Goal: Task Accomplishment & Management: Complete application form

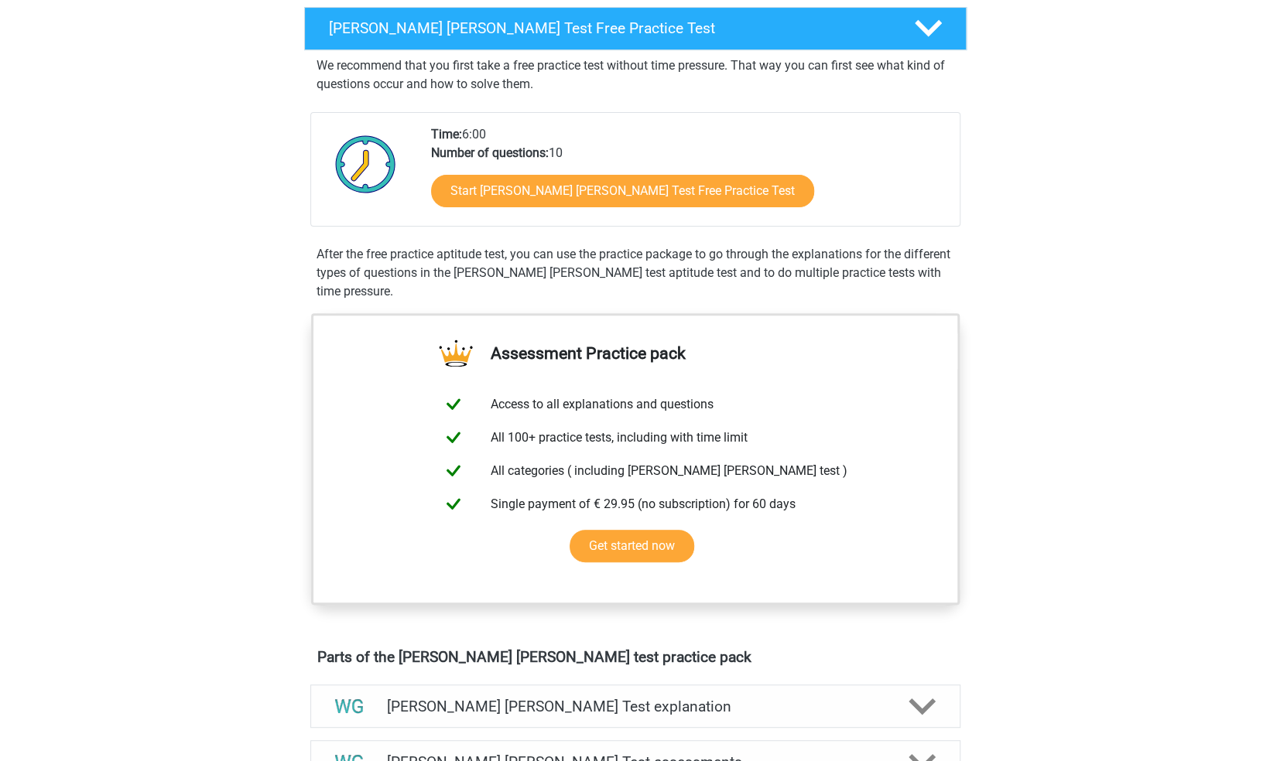
scroll to position [248, 0]
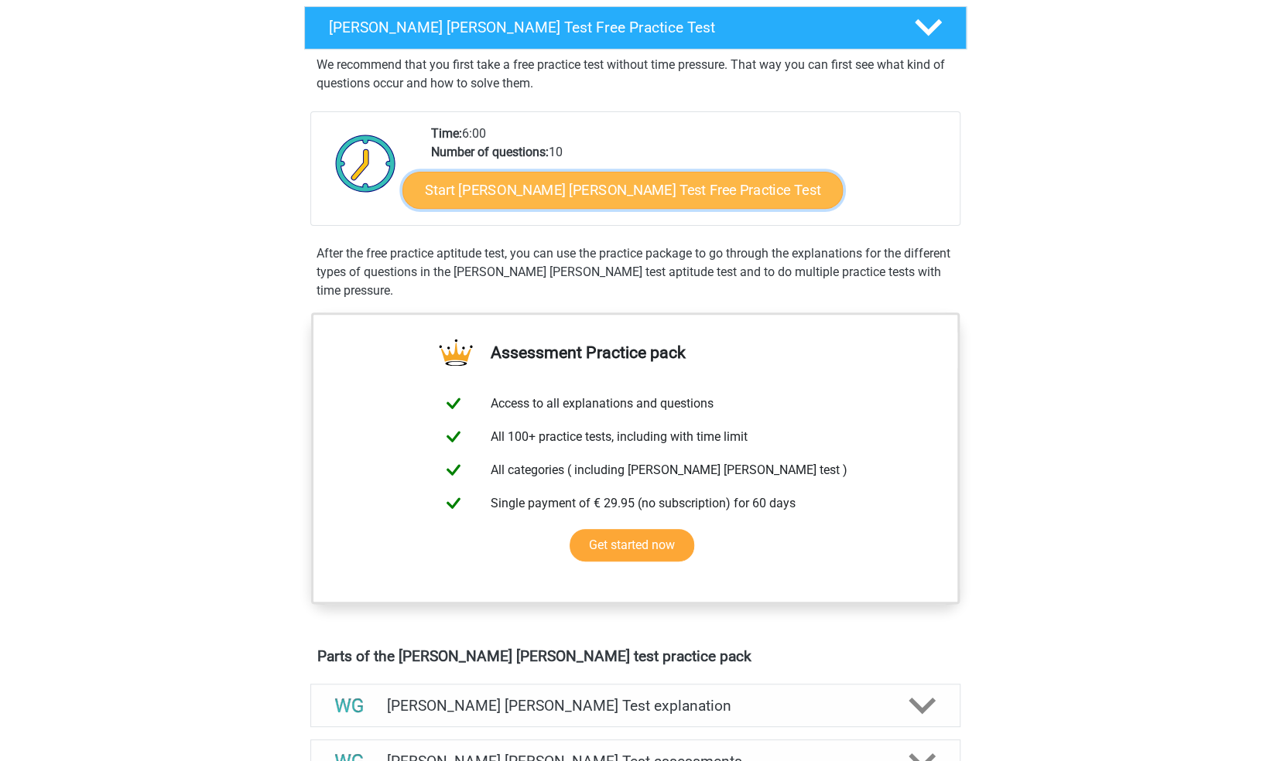
click at [480, 193] on link "Start Watson Glaser Test Free Practice Test" at bounding box center [622, 190] width 440 height 37
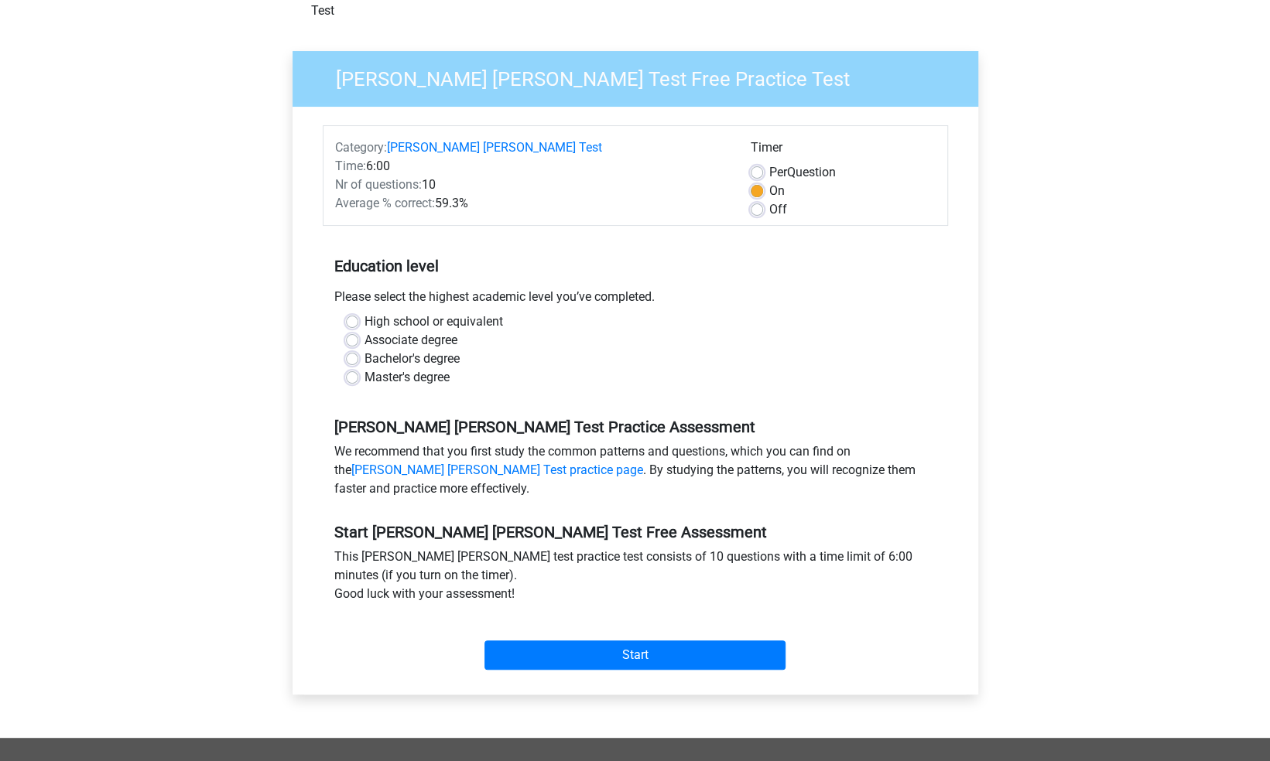
scroll to position [97, 0]
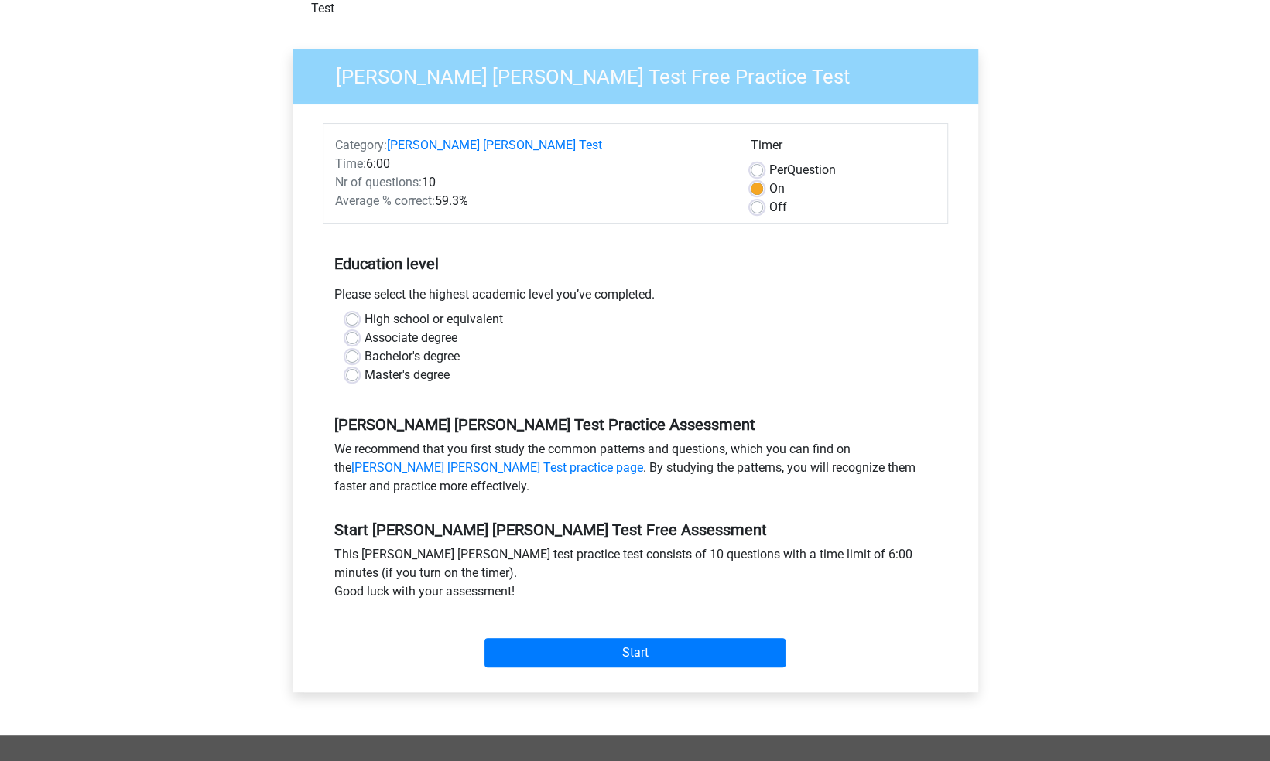
click at [364, 347] on label "Bachelor's degree" at bounding box center [411, 356] width 95 height 19
click at [355, 347] on input "Bachelor's degree" at bounding box center [352, 354] width 12 height 15
radio input "true"
click at [364, 310] on label "High school or equivalent" at bounding box center [433, 319] width 139 height 19
click at [354, 310] on input "High school or equivalent" at bounding box center [352, 317] width 12 height 15
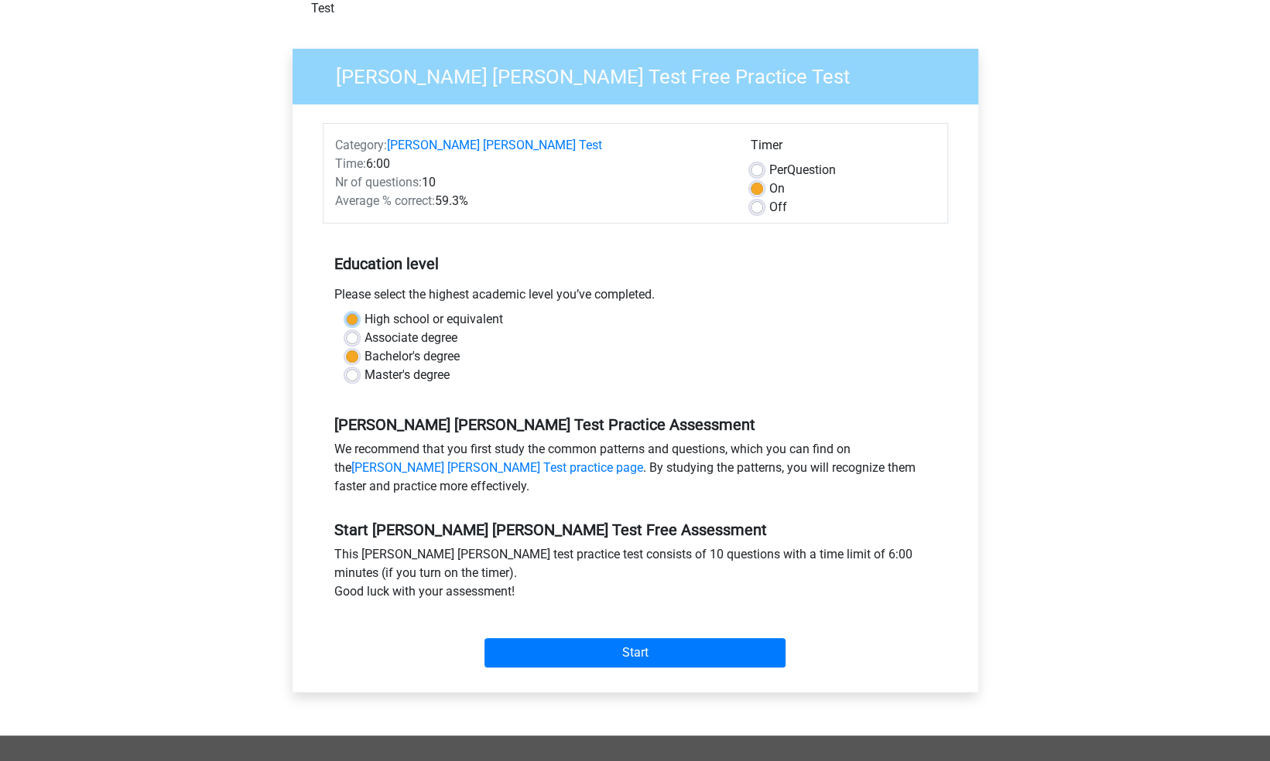
radio input "true"
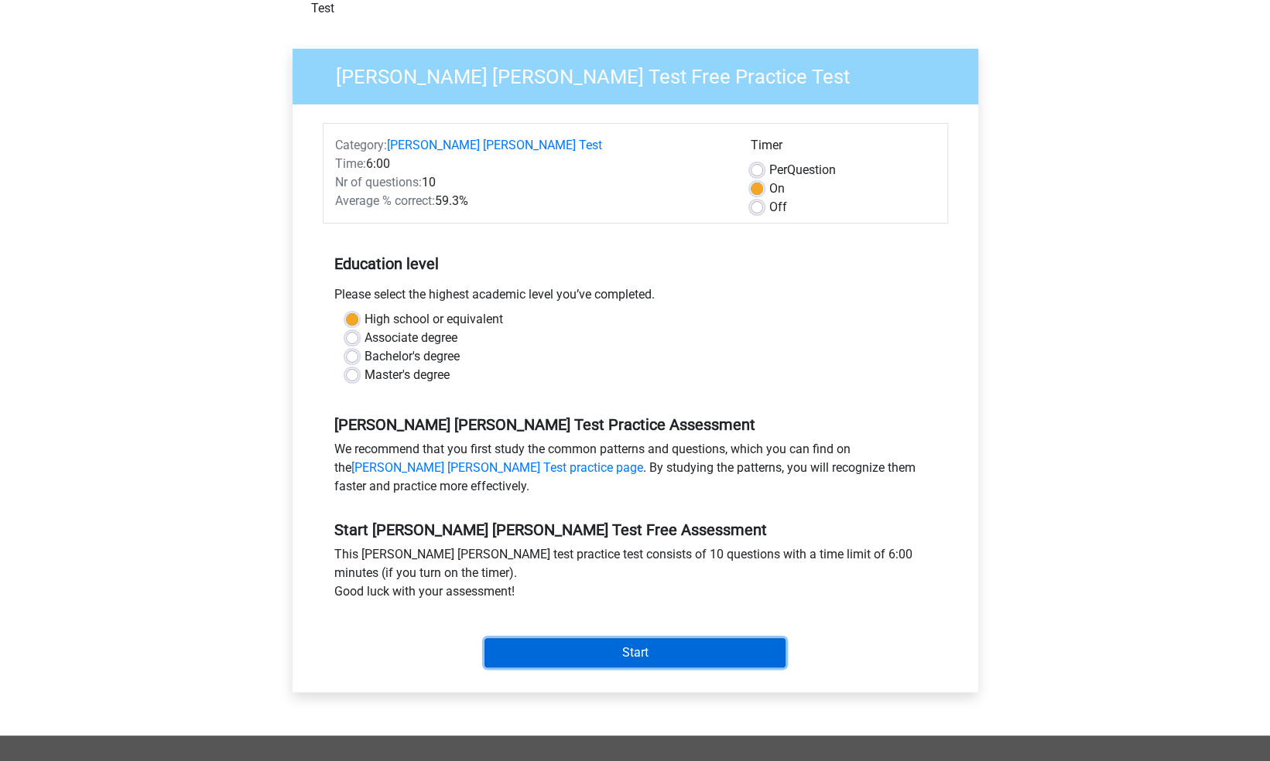
click at [598, 638] on input "Start" at bounding box center [634, 652] width 301 height 29
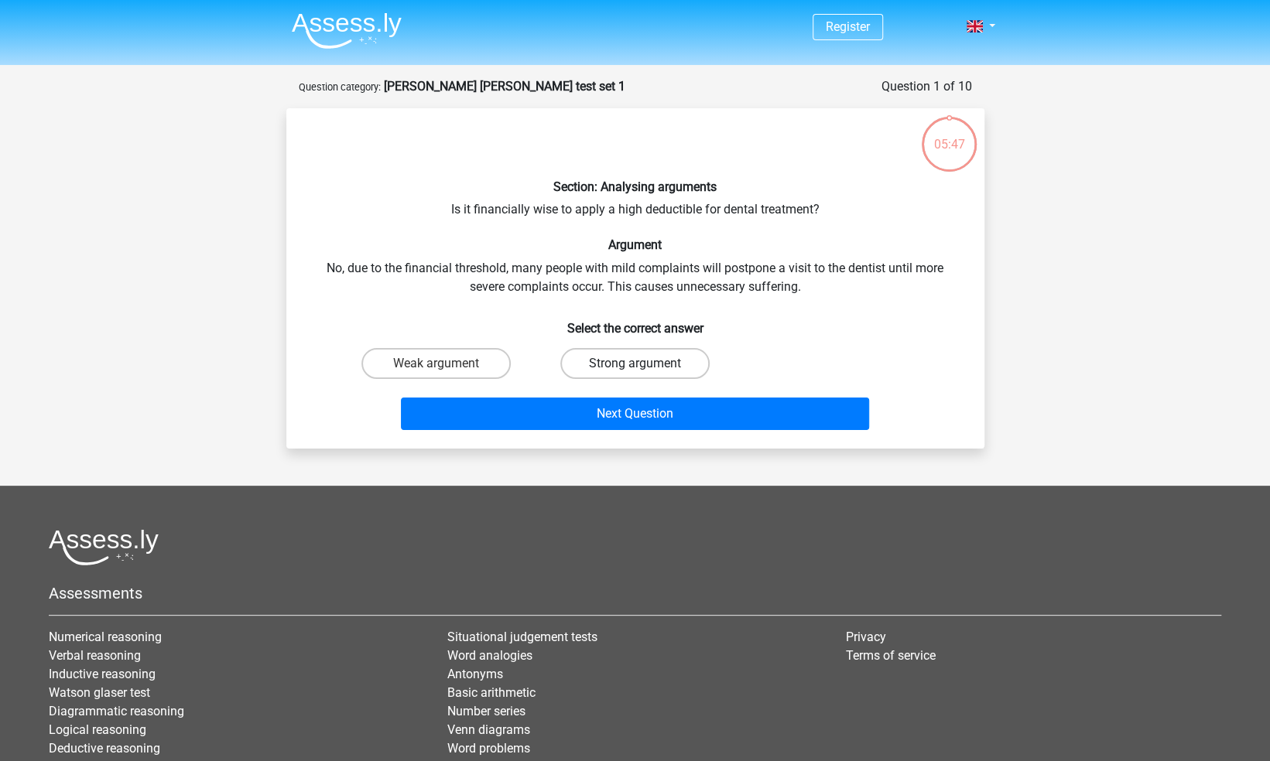
click at [608, 368] on label "Strong argument" at bounding box center [634, 363] width 149 height 31
click at [635, 368] on input "Strong argument" at bounding box center [640, 369] width 10 height 10
radio input "true"
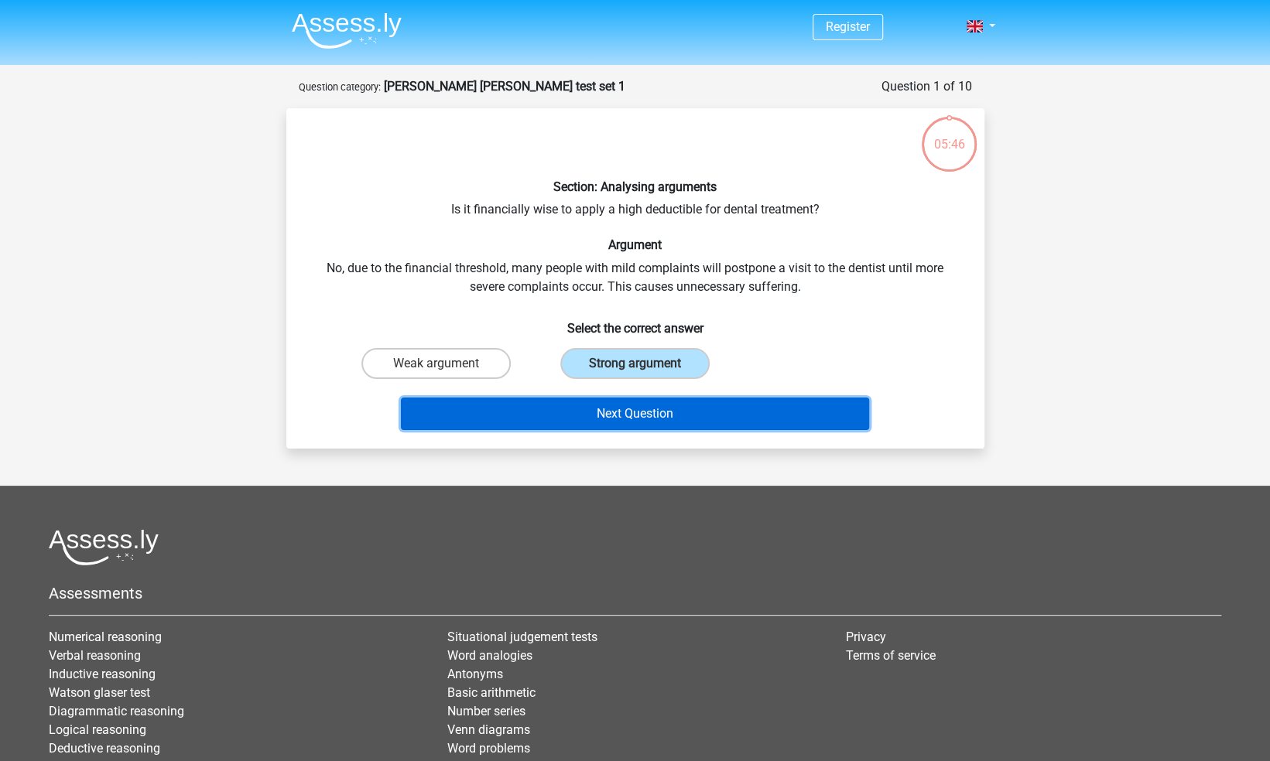
click at [635, 419] on button "Next Question" at bounding box center [635, 414] width 468 height 33
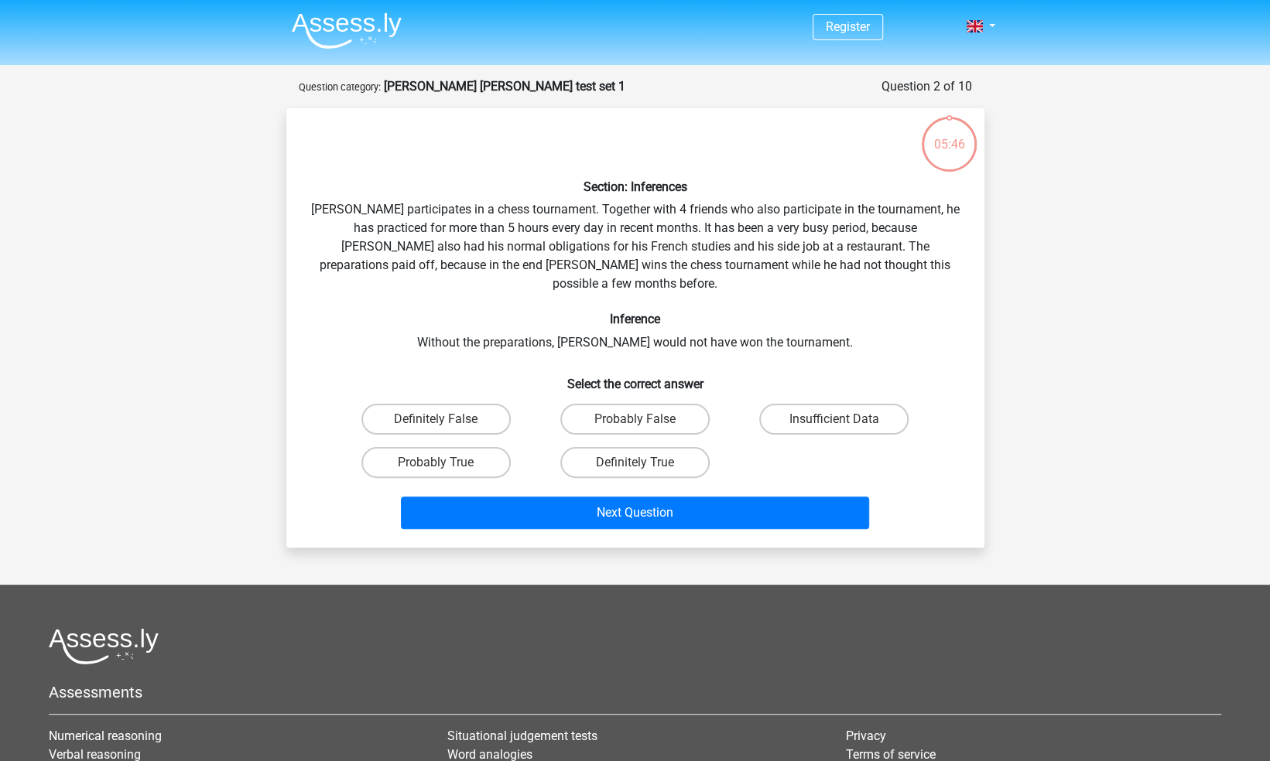
scroll to position [77, 0]
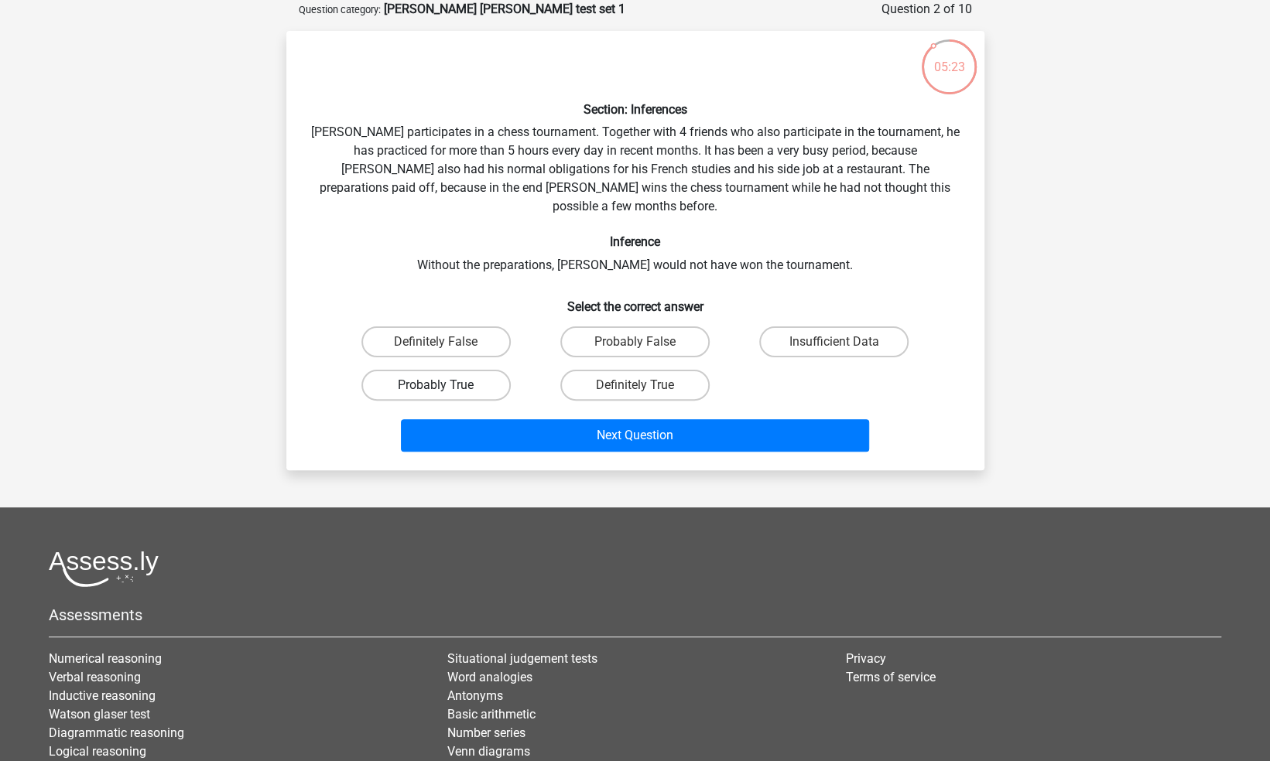
click at [464, 370] on label "Probably True" at bounding box center [435, 385] width 149 height 31
click at [446, 385] on input "Probably True" at bounding box center [441, 390] width 10 height 10
radio input "true"
click at [491, 370] on label "Probably True" at bounding box center [435, 385] width 149 height 31
click at [446, 385] on input "Probably True" at bounding box center [441, 390] width 10 height 10
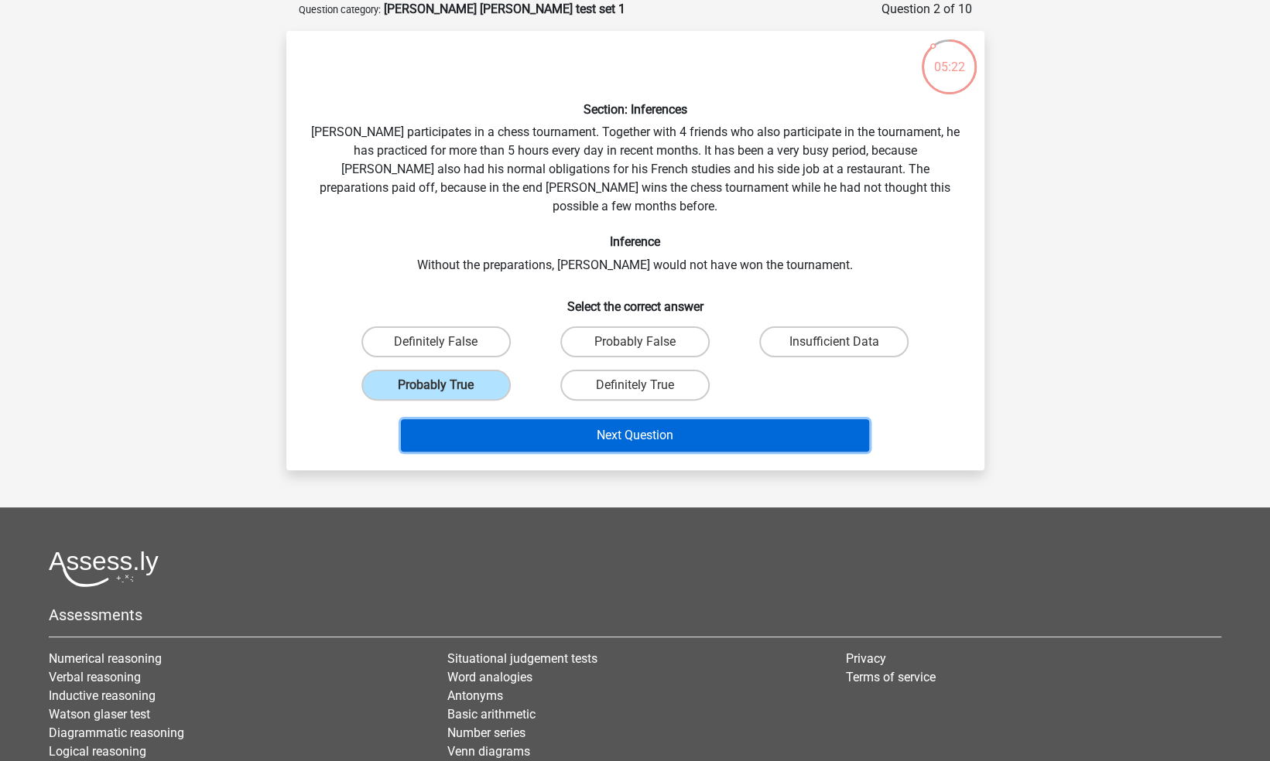
click at [577, 422] on button "Next Question" at bounding box center [635, 435] width 468 height 33
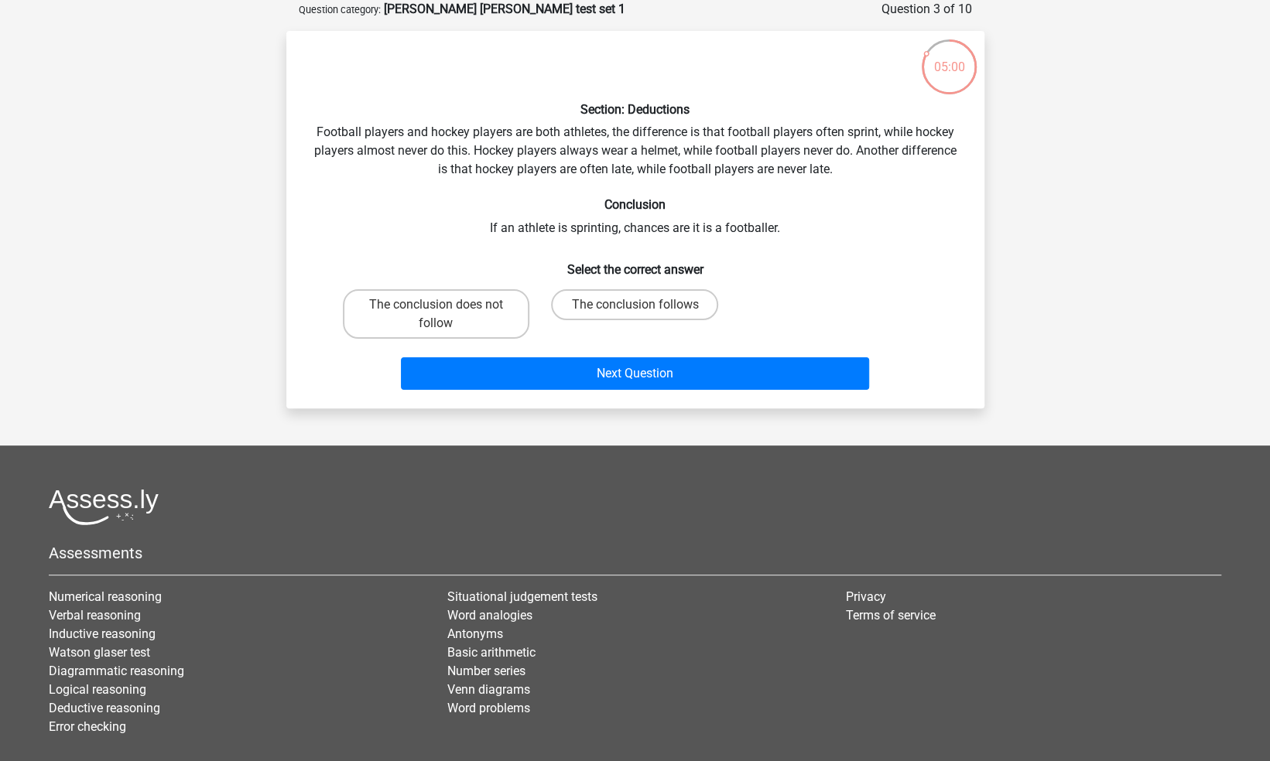
click at [455, 325] on label "The conclusion does not follow" at bounding box center [436, 314] width 187 height 50
click at [446, 315] on input "The conclusion does not follow" at bounding box center [441, 310] width 10 height 10
radio input "true"
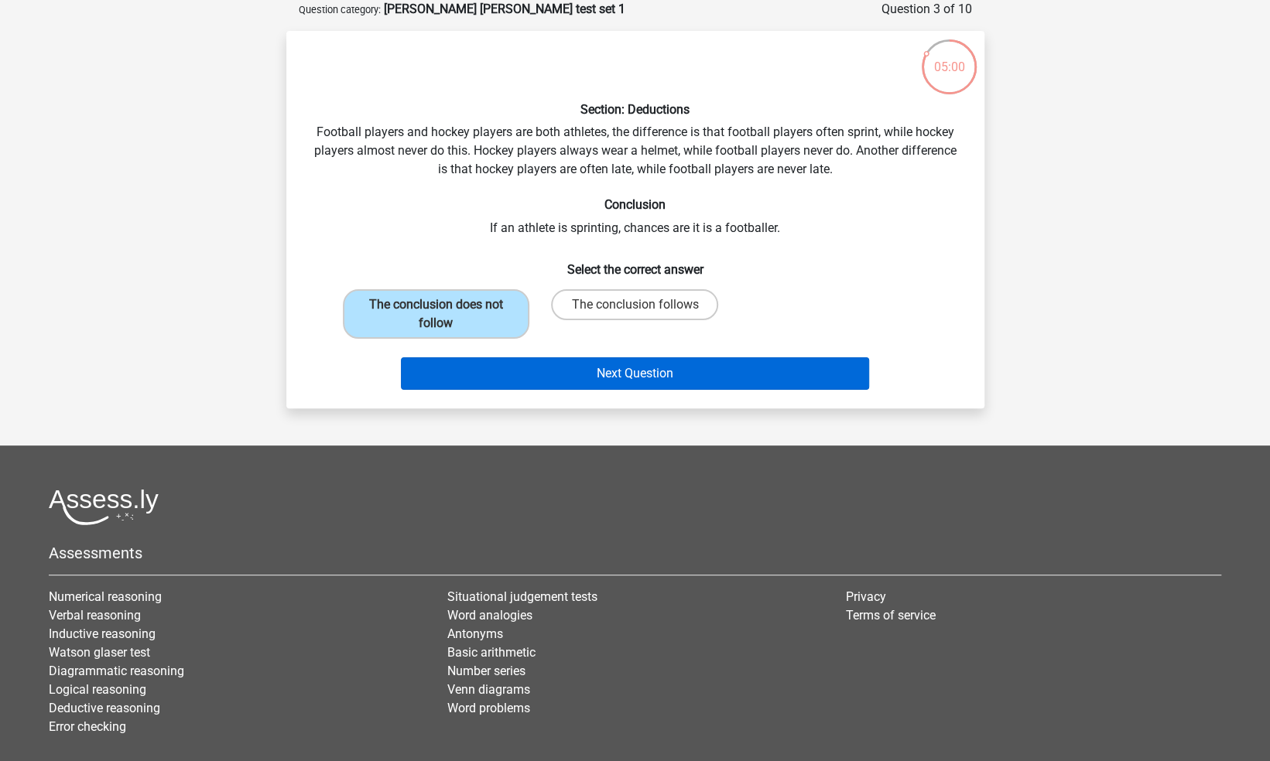
click at [590, 385] on button "Next Question" at bounding box center [635, 374] width 468 height 33
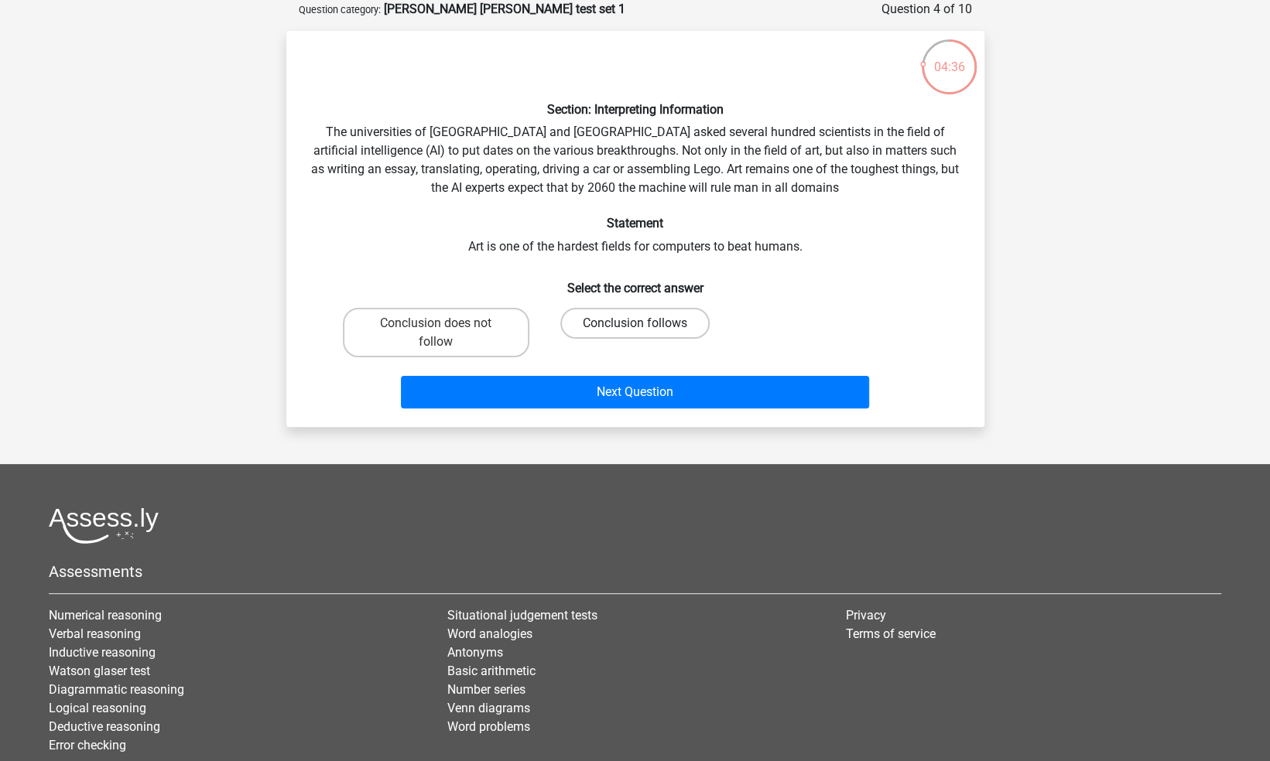
click at [608, 333] on label "Conclusion follows" at bounding box center [634, 323] width 149 height 31
click at [635, 333] on input "Conclusion follows" at bounding box center [640, 328] width 10 height 10
radio input "true"
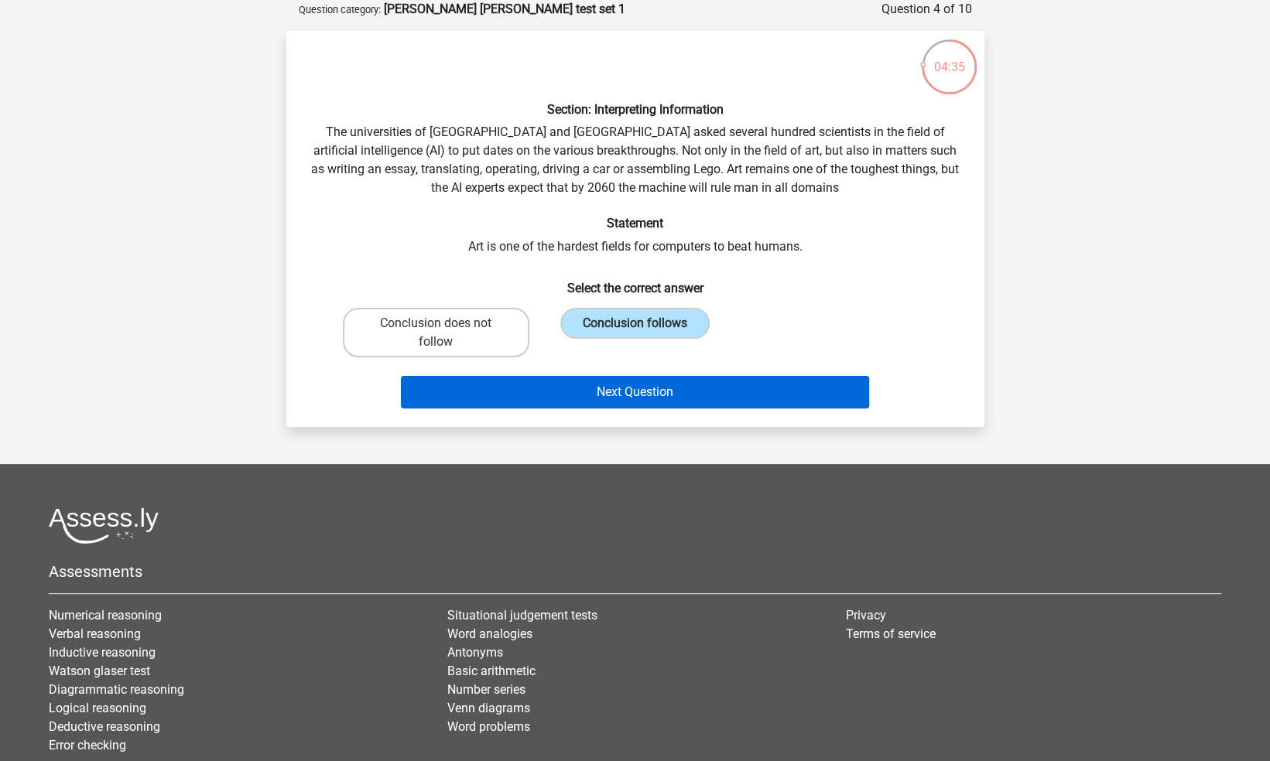
click at [624, 393] on button "Next Question" at bounding box center [635, 392] width 468 height 33
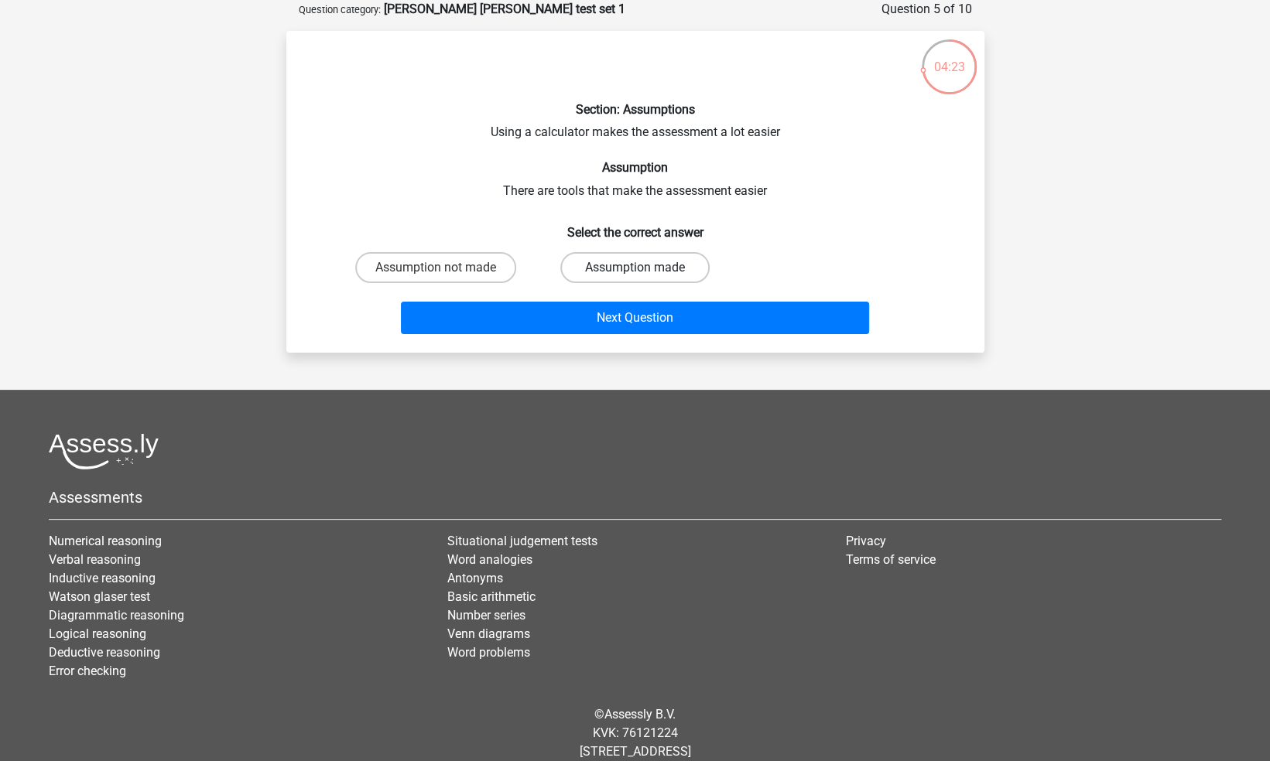
click at [597, 276] on label "Assumption made" at bounding box center [634, 267] width 149 height 31
click at [635, 276] on input "Assumption made" at bounding box center [640, 273] width 10 height 10
radio input "true"
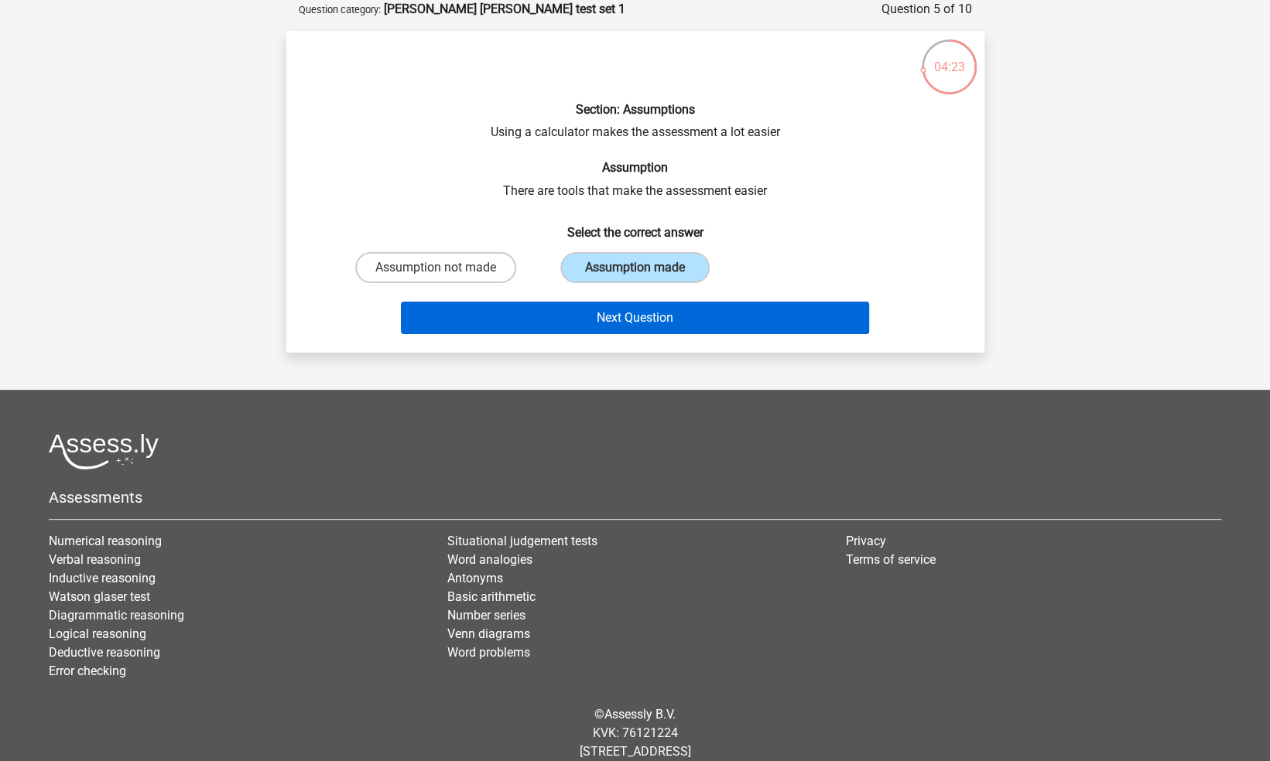
click at [606, 322] on button "Next Question" at bounding box center [635, 318] width 468 height 33
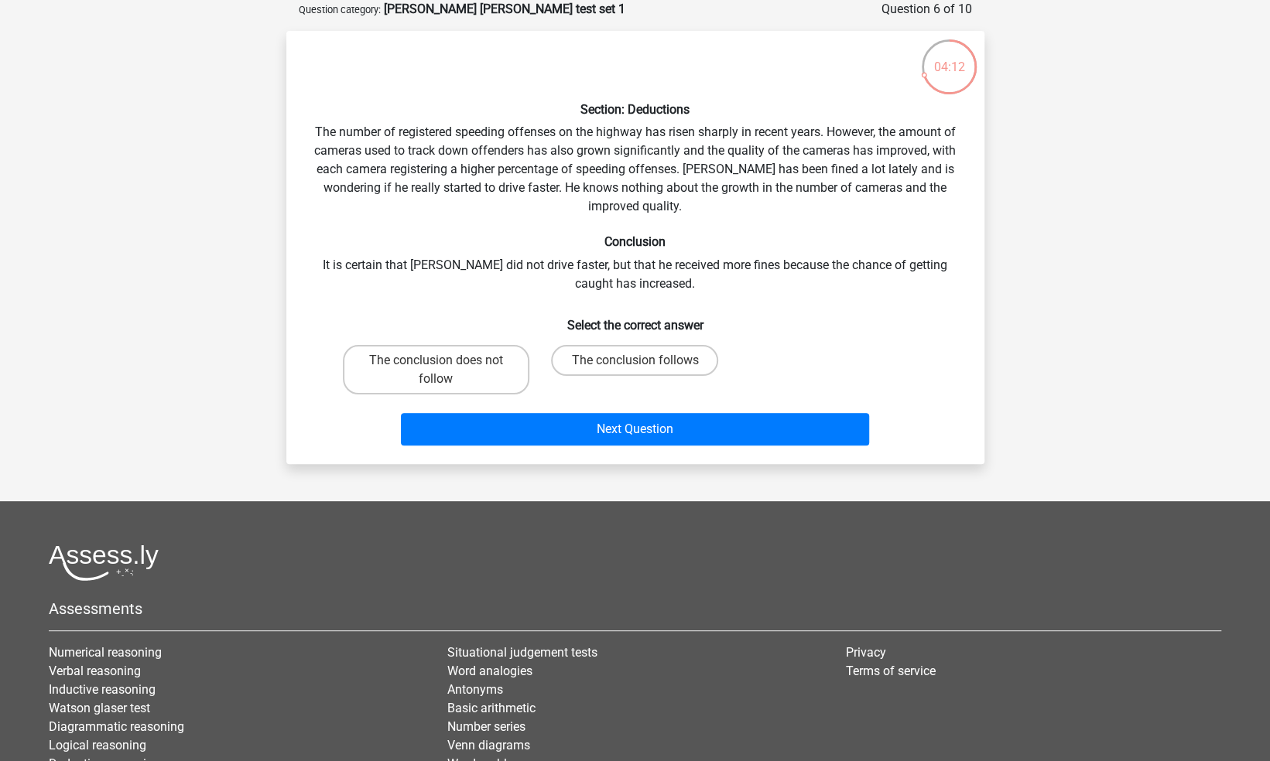
click at [474, 369] on label "The conclusion does not follow" at bounding box center [436, 370] width 187 height 50
click at [446, 369] on input "The conclusion does not follow" at bounding box center [441, 366] width 10 height 10
radio input "true"
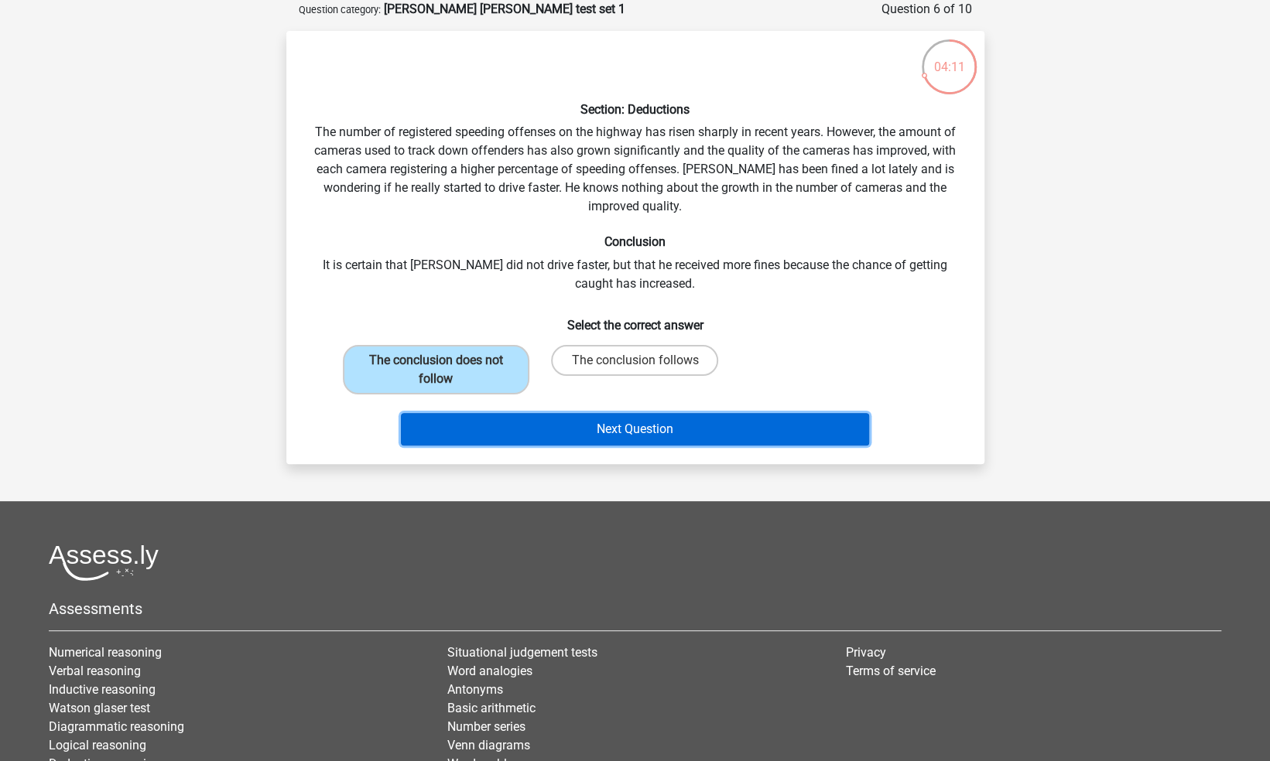
click at [546, 430] on button "Next Question" at bounding box center [635, 429] width 468 height 33
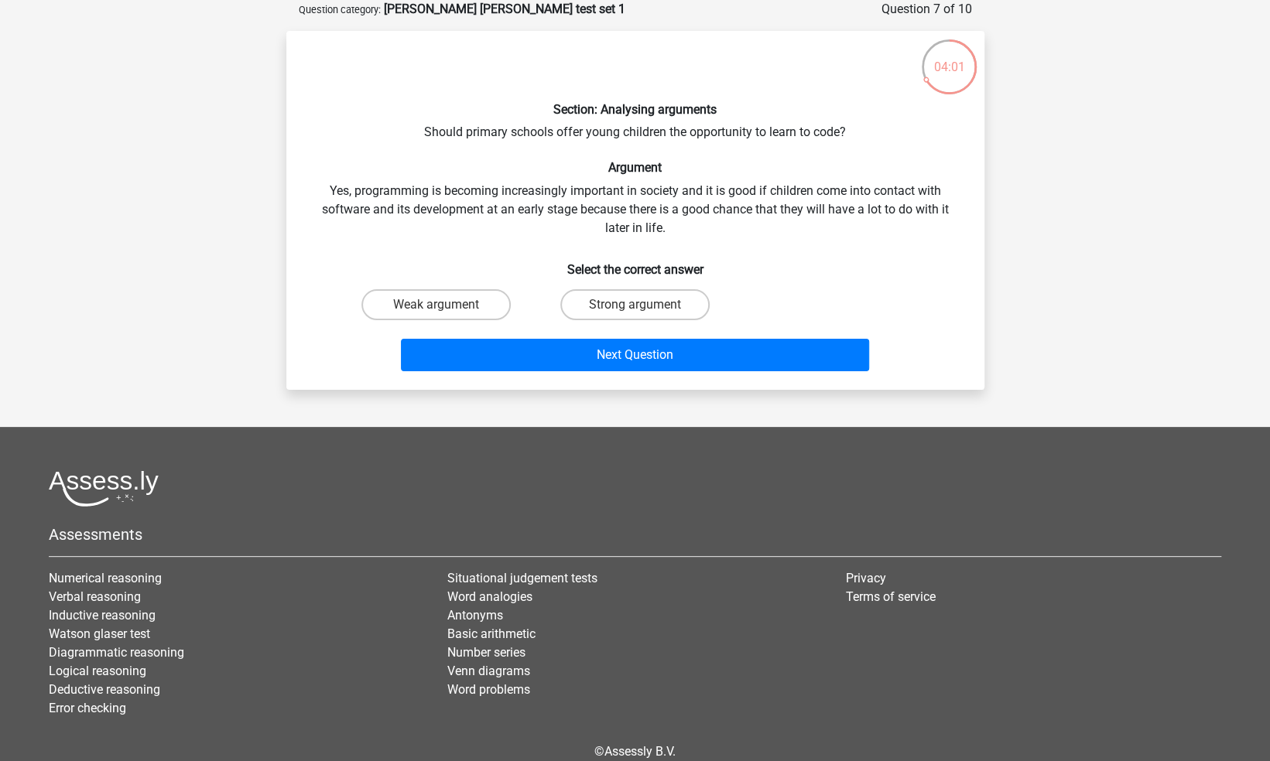
click at [601, 302] on label "Strong argument" at bounding box center [634, 304] width 149 height 31
click at [635, 305] on input "Strong argument" at bounding box center [640, 310] width 10 height 10
radio input "true"
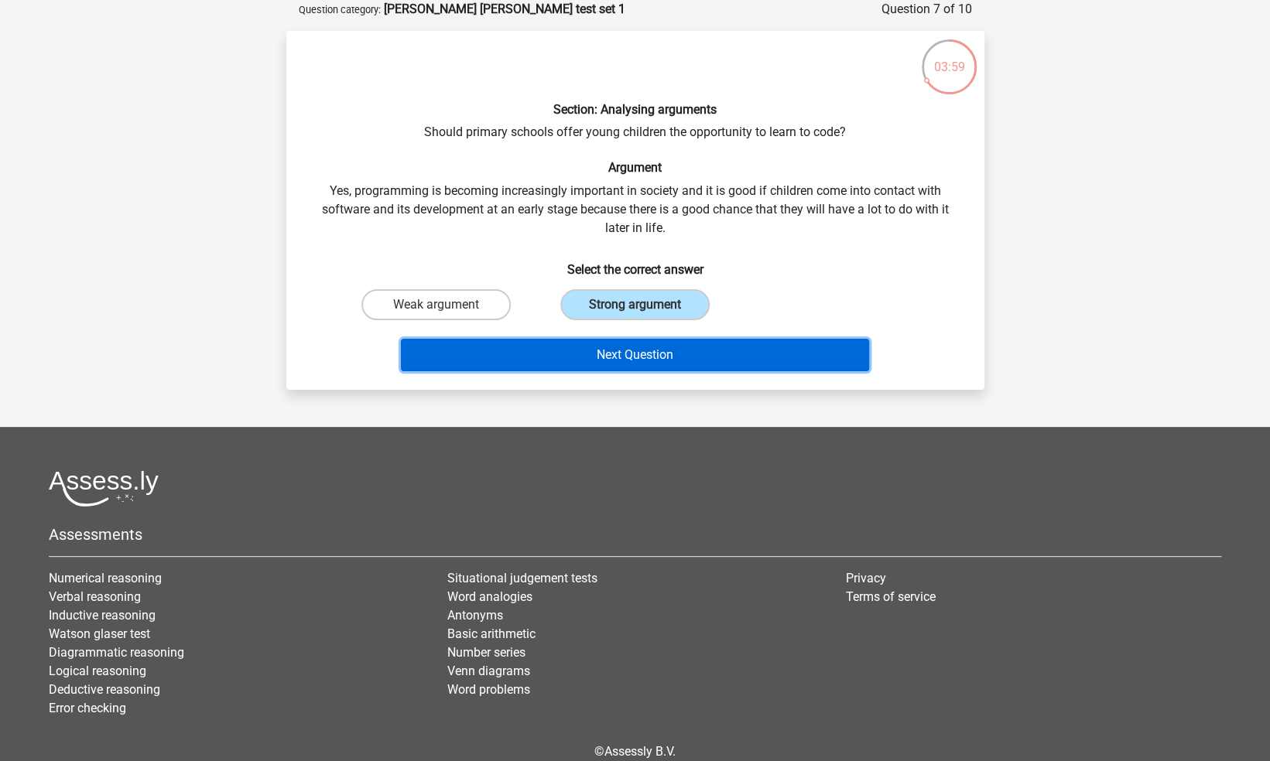
click at [556, 357] on button "Next Question" at bounding box center [635, 355] width 468 height 33
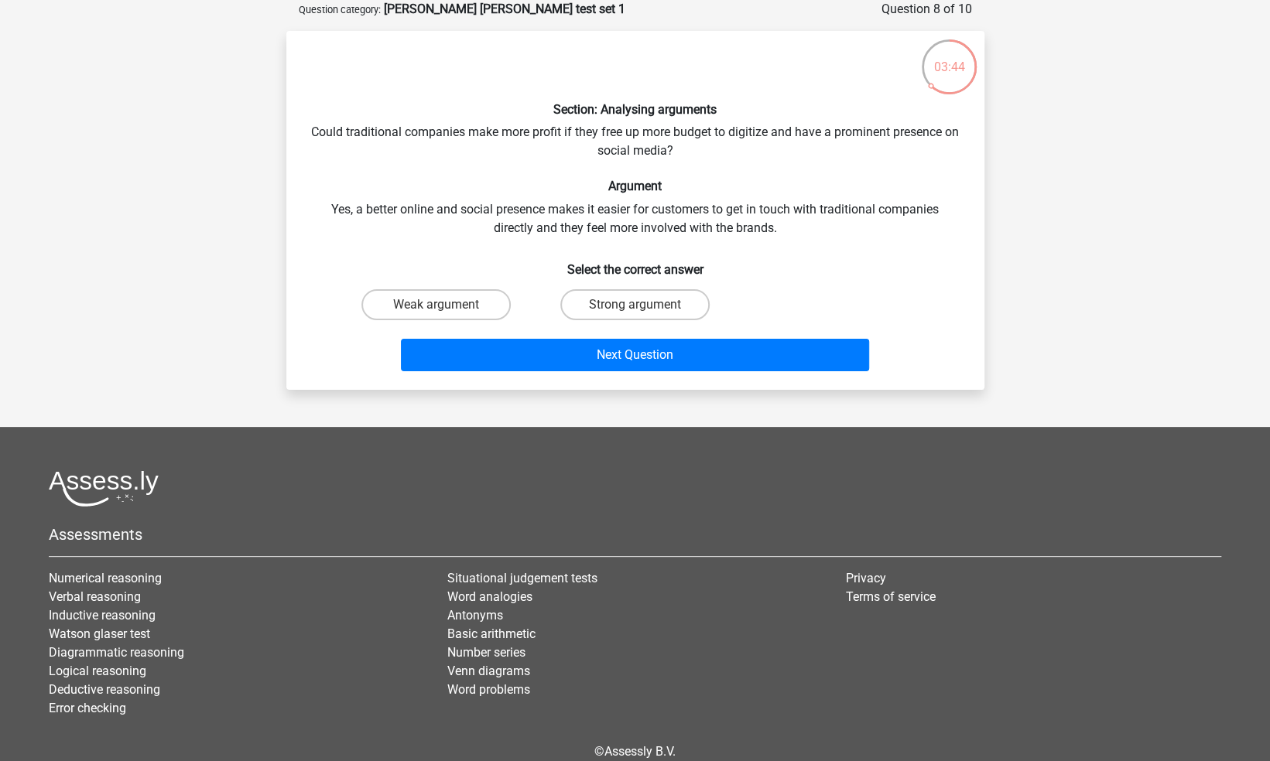
click at [644, 306] on input "Strong argument" at bounding box center [640, 310] width 10 height 10
radio input "true"
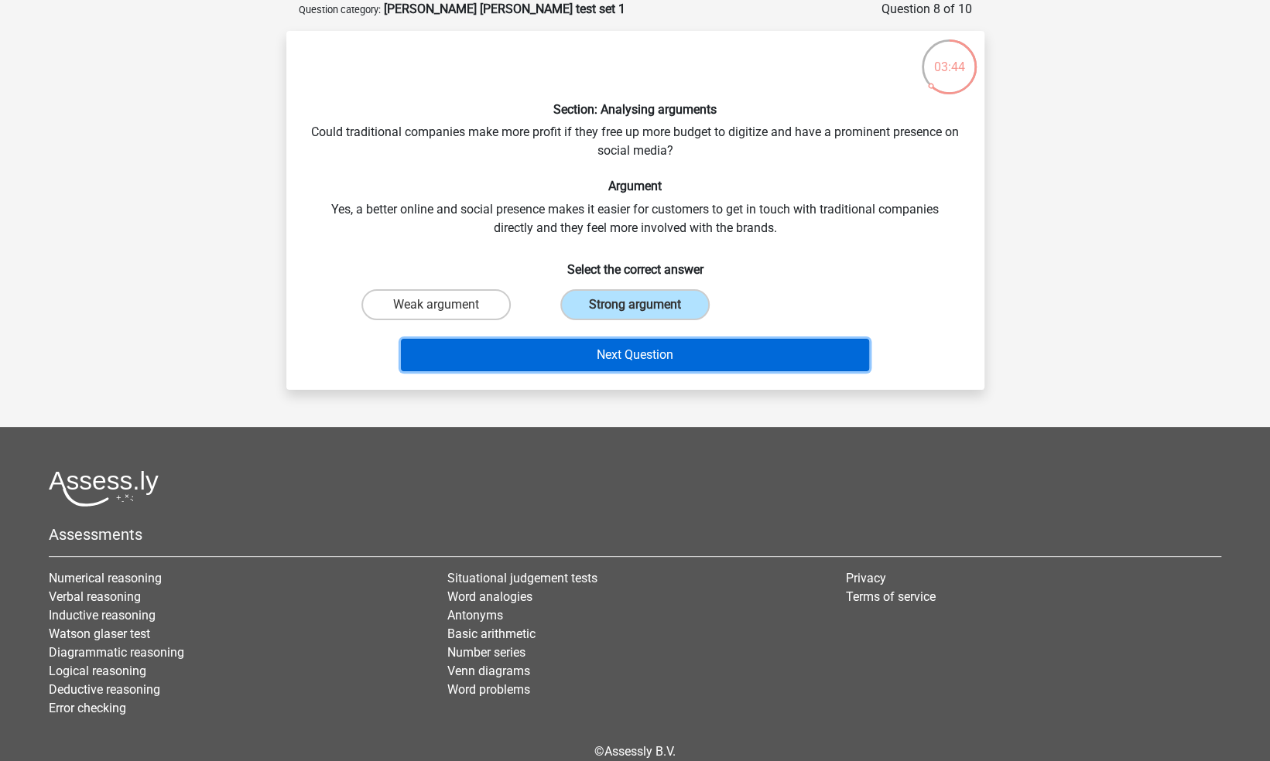
click at [624, 342] on button "Next Question" at bounding box center [635, 355] width 468 height 33
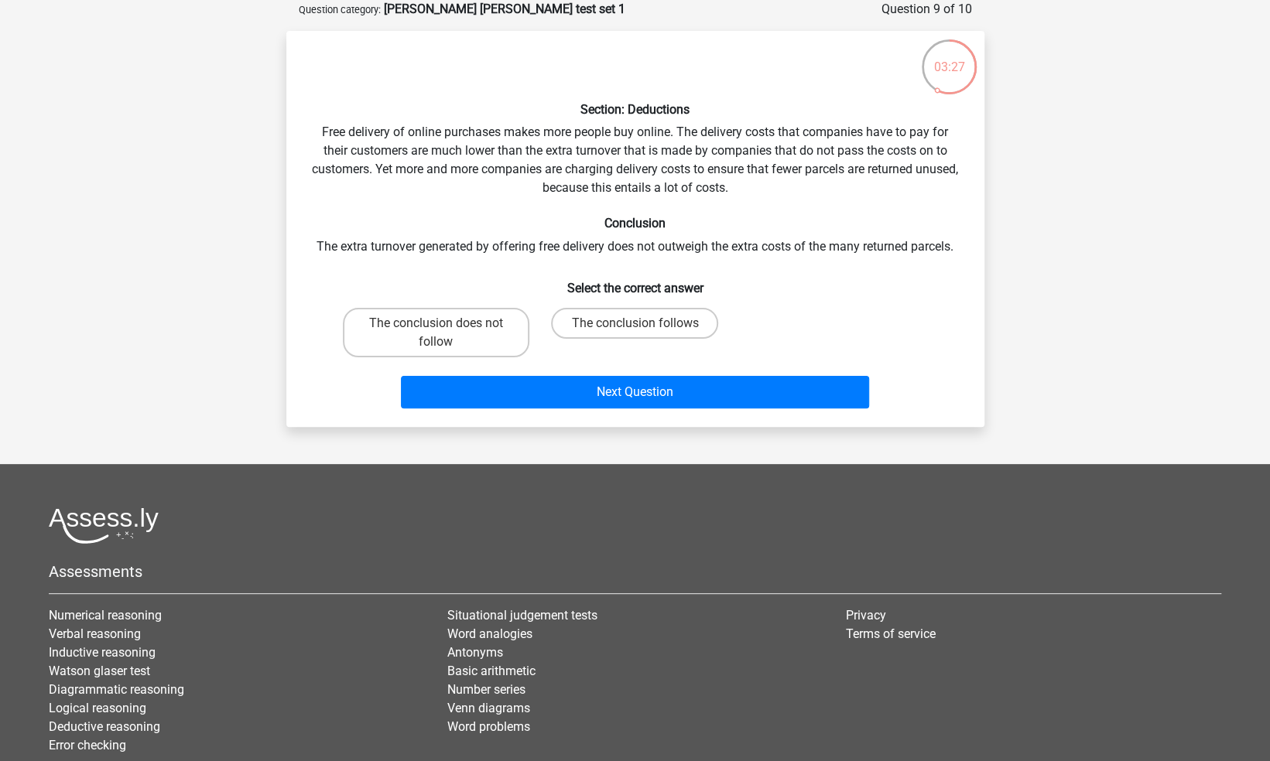
click at [410, 313] on label "The conclusion does not follow" at bounding box center [436, 333] width 187 height 50
click at [436, 323] on input "The conclusion does not follow" at bounding box center [441, 328] width 10 height 10
radio input "true"
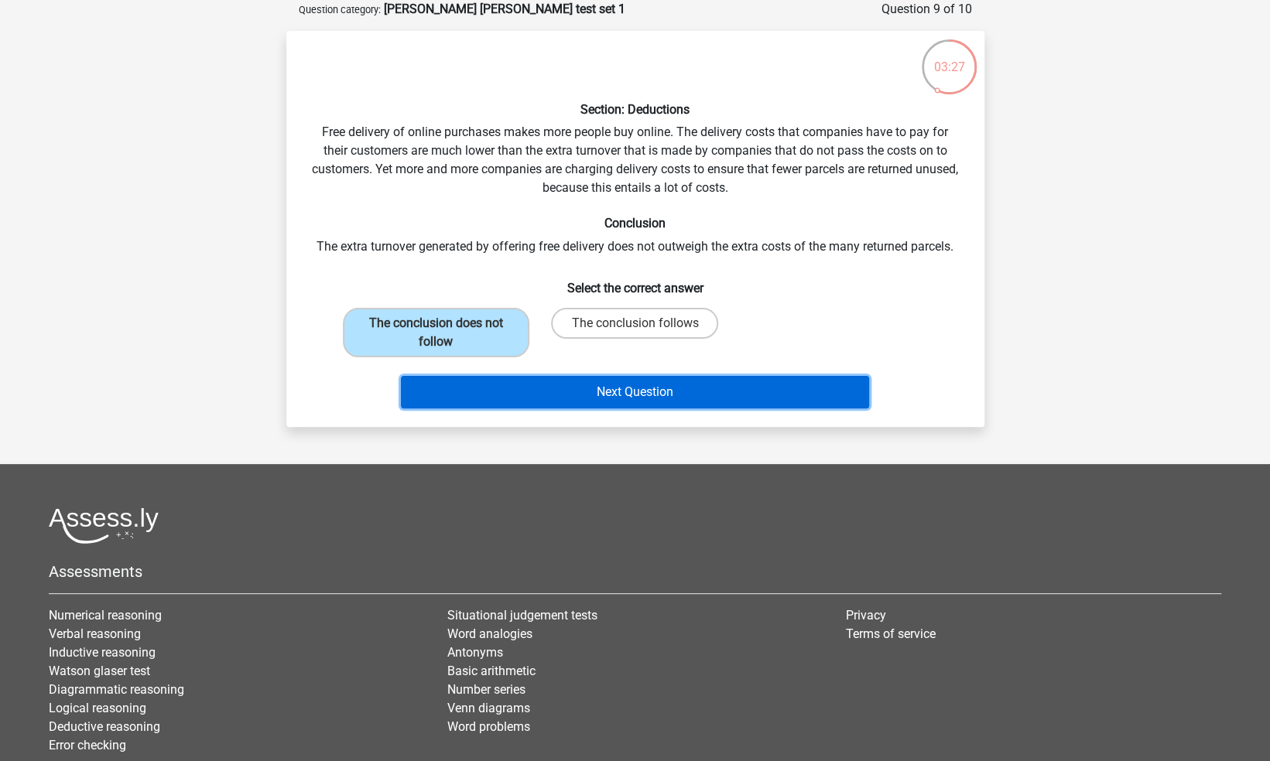
click at [503, 393] on button "Next Question" at bounding box center [635, 392] width 468 height 33
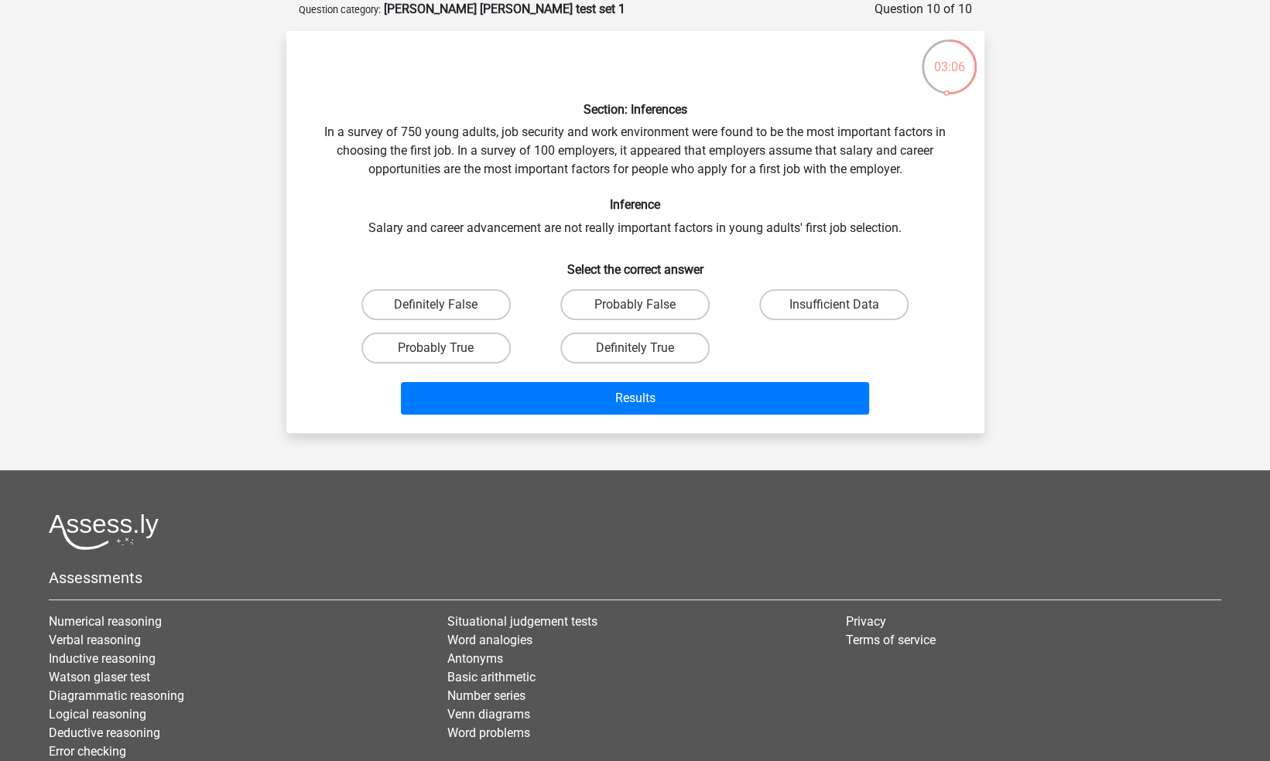
click at [797, 314] on label "Insufficient Data" at bounding box center [833, 304] width 149 height 31
click at [834, 314] on input "Insufficient Data" at bounding box center [839, 310] width 10 height 10
radio input "true"
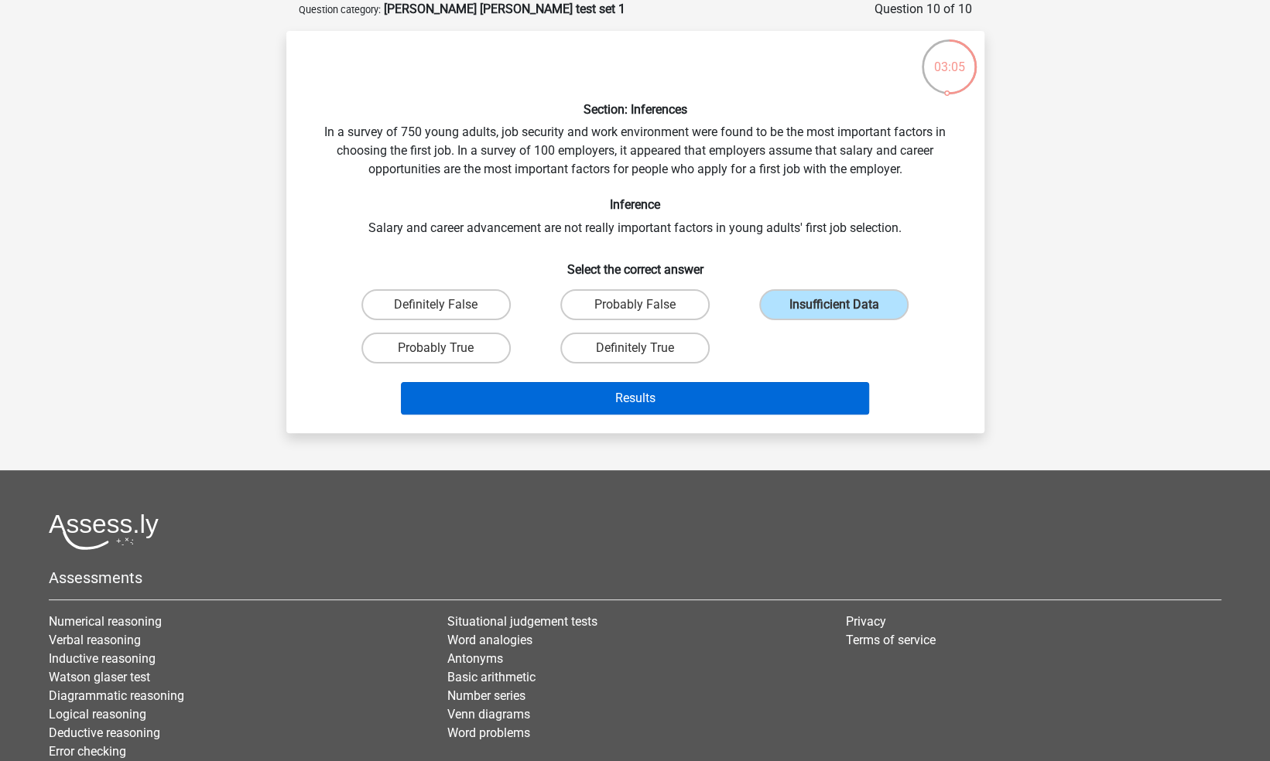
click at [742, 409] on button "Results" at bounding box center [635, 398] width 468 height 33
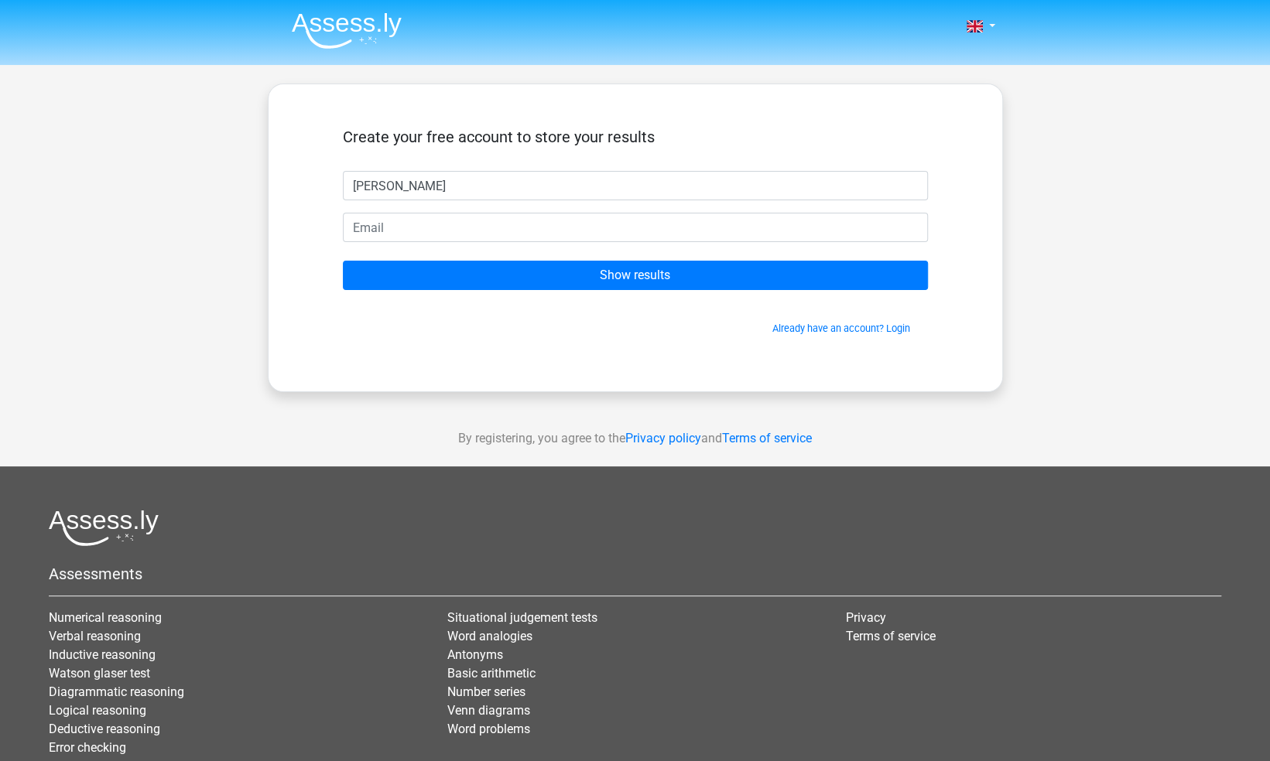
type input "Karina V"
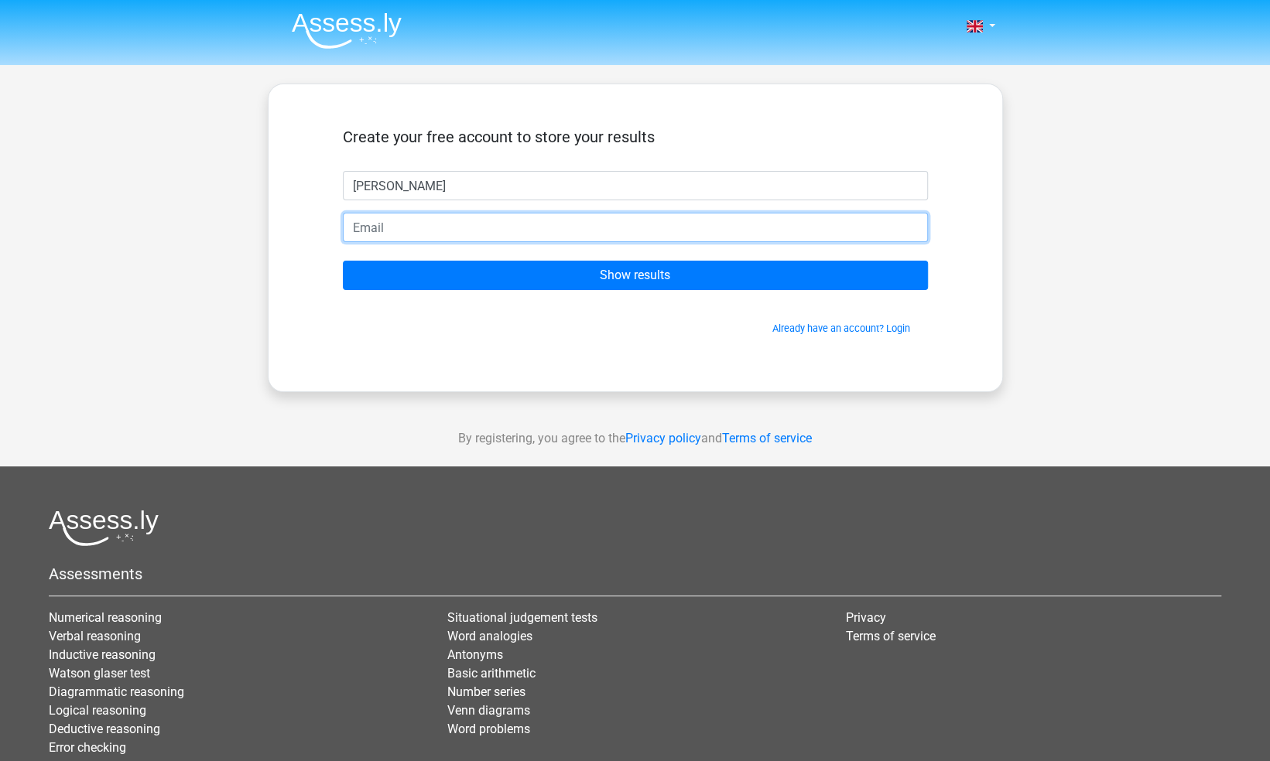
click at [433, 238] on input "email" at bounding box center [635, 227] width 585 height 29
type input "k.vargas@student.fdu.edu"
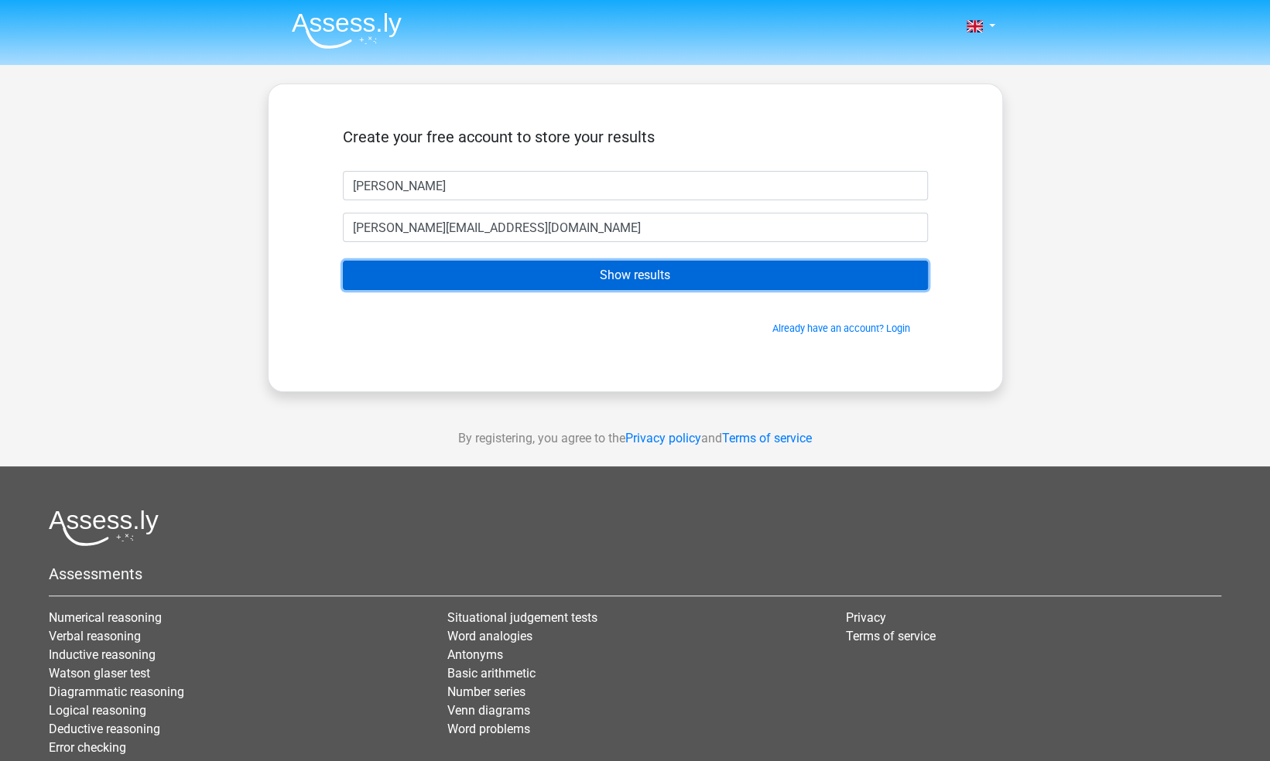
click at [475, 275] on input "Show results" at bounding box center [635, 275] width 585 height 29
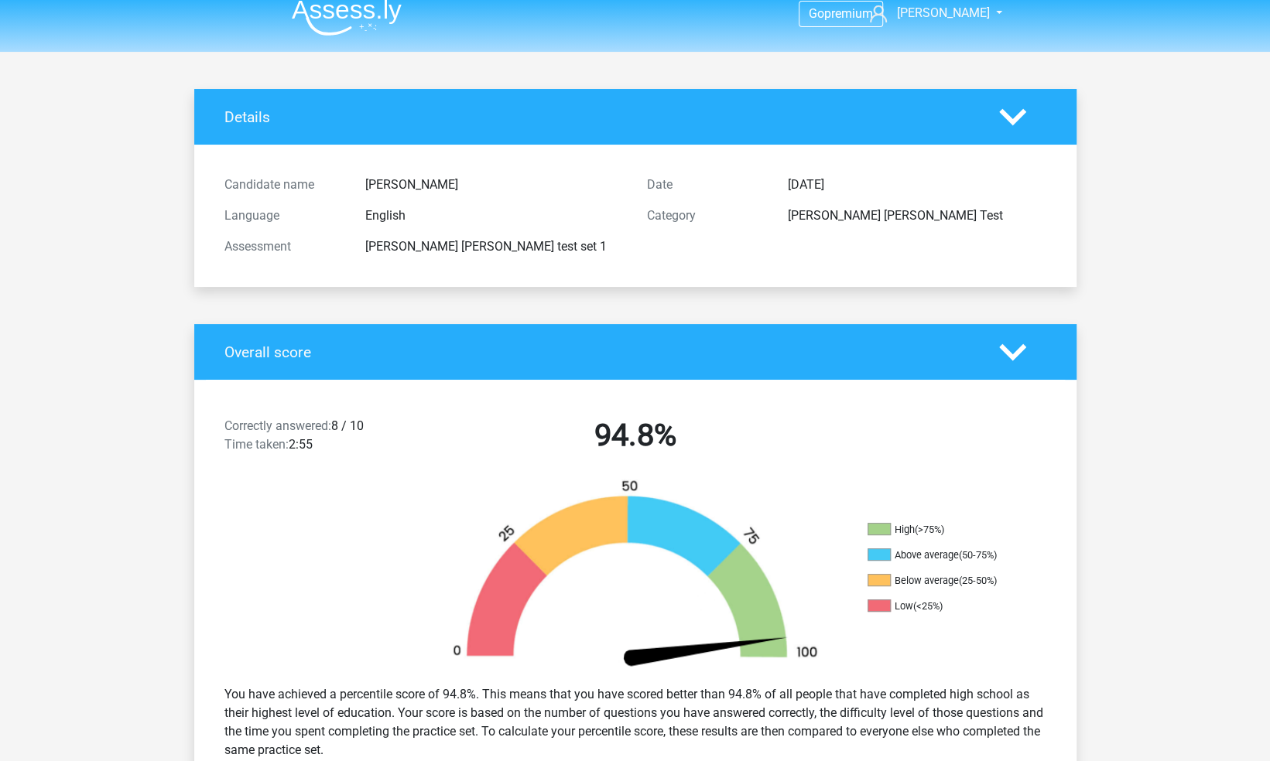
scroll to position [12, 0]
